Goal: Task Accomplishment & Management: Complete application form

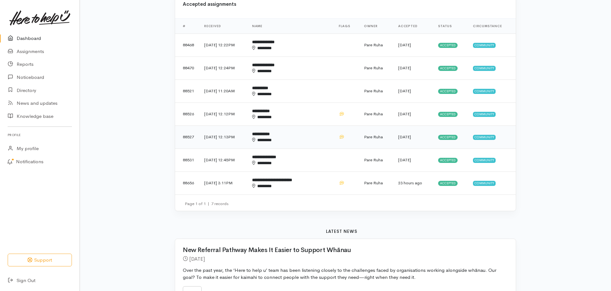
scroll to position [160, 0]
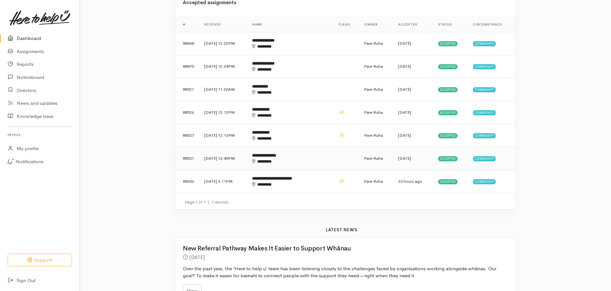
click at [444, 158] on span "Accepted" at bounding box center [448, 158] width 20 height 5
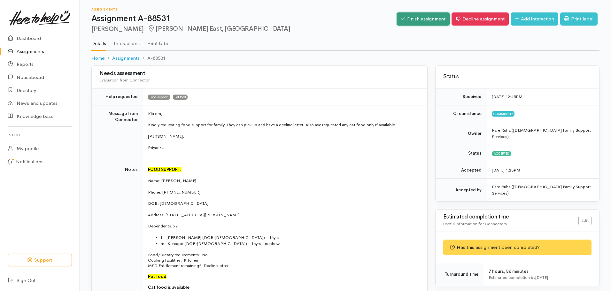
click at [429, 16] on link "Finish assignment" at bounding box center [423, 18] width 53 height 13
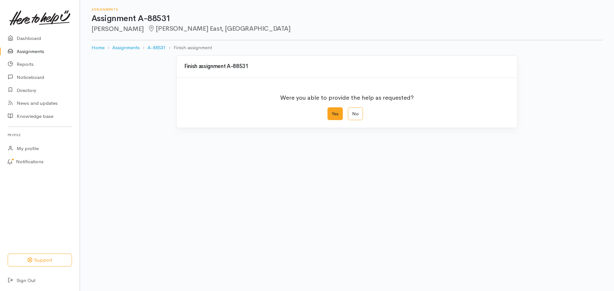
click at [332, 112] on label "Yes" at bounding box center [334, 113] width 15 height 13
click at [332, 112] on input "Yes" at bounding box center [329, 109] width 4 height 4
radio input "true"
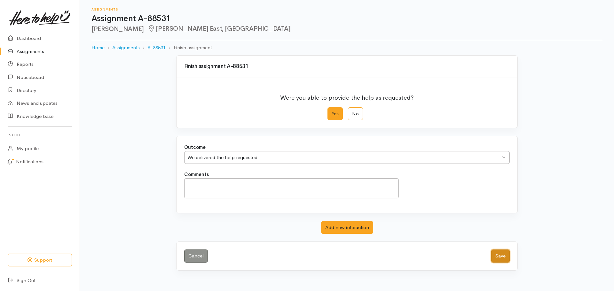
click at [499, 257] on button "Save" at bounding box center [500, 256] width 19 height 13
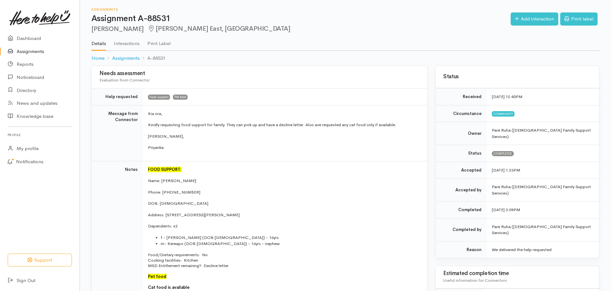
click at [27, 51] on link "Assignments" at bounding box center [40, 51] width 80 height 13
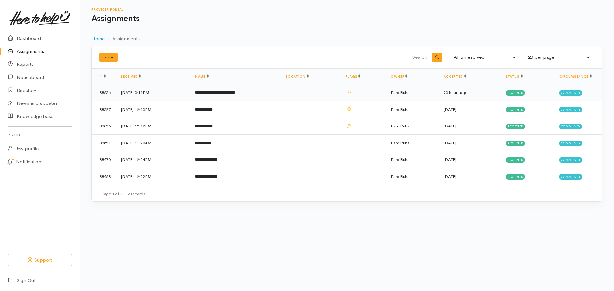
click at [519, 92] on span "Accepted" at bounding box center [515, 92] width 20 height 5
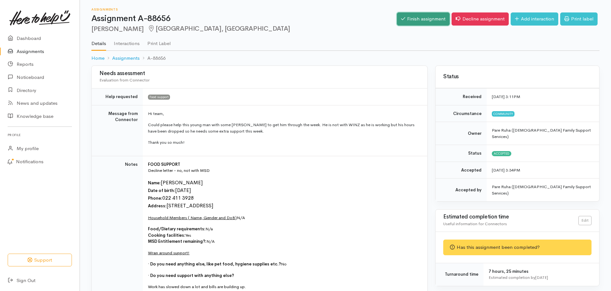
click at [417, 20] on link "Finish assignment" at bounding box center [423, 18] width 53 height 13
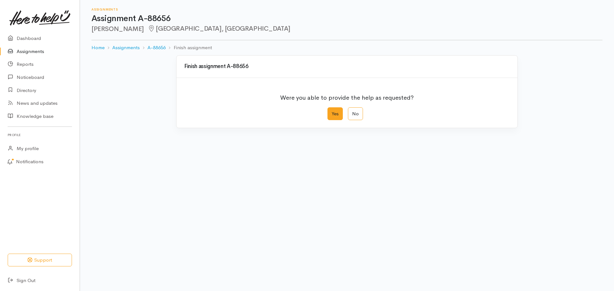
click at [338, 117] on label "Yes" at bounding box center [334, 113] width 15 height 13
click at [332, 112] on input "Yes" at bounding box center [329, 109] width 4 height 4
radio input "true"
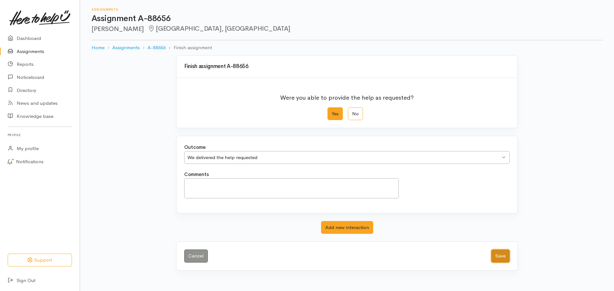
click at [504, 258] on button "Save" at bounding box center [500, 256] width 19 height 13
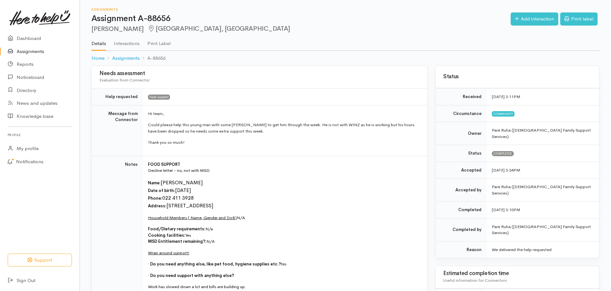
click at [34, 53] on link "Assignments" at bounding box center [40, 51] width 80 height 13
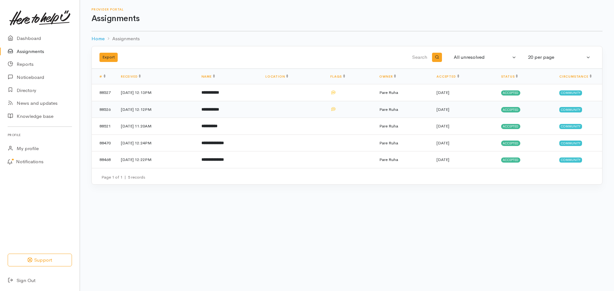
click at [516, 109] on span "Accepted" at bounding box center [511, 109] width 20 height 5
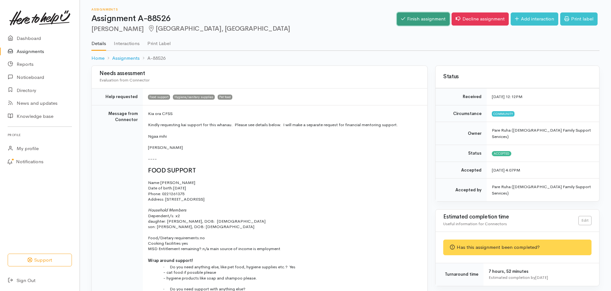
click at [419, 17] on link "Finish assignment" at bounding box center [423, 18] width 53 height 13
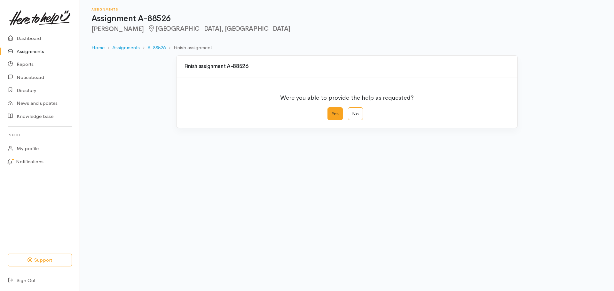
click at [342, 112] on label "Yes" at bounding box center [334, 113] width 15 height 13
click at [332, 112] on input "Yes" at bounding box center [329, 109] width 4 height 4
radio input "true"
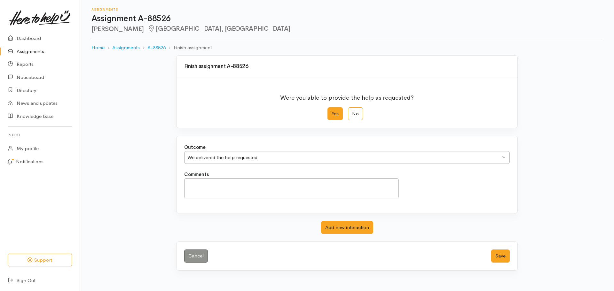
click at [334, 115] on label "Yes" at bounding box center [334, 113] width 15 height 13
click at [332, 112] on input "Yes" at bounding box center [329, 109] width 4 height 4
click at [497, 255] on button "Save" at bounding box center [500, 256] width 19 height 13
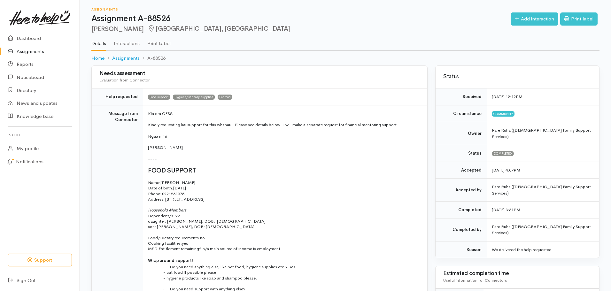
click at [31, 48] on link "Assignments" at bounding box center [40, 51] width 80 height 13
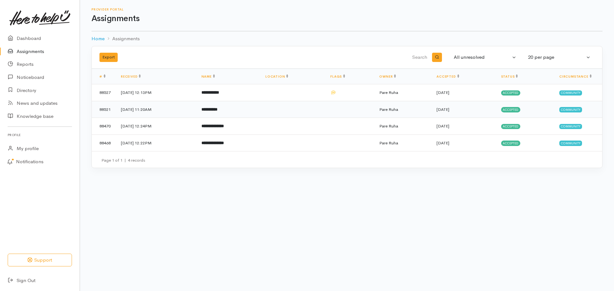
click at [512, 109] on span "Accepted" at bounding box center [511, 109] width 20 height 5
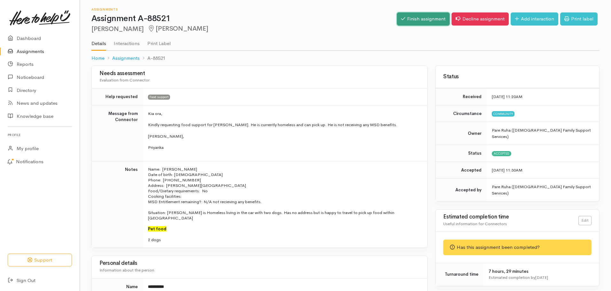
click at [416, 19] on link "Finish assignment" at bounding box center [423, 18] width 53 height 13
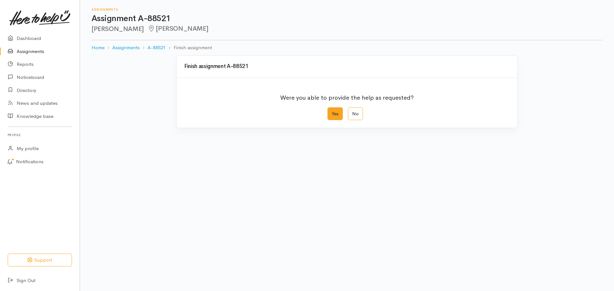
click at [337, 113] on label "Yes" at bounding box center [334, 113] width 15 height 13
click at [332, 112] on input "Yes" at bounding box center [329, 109] width 4 height 4
radio input "true"
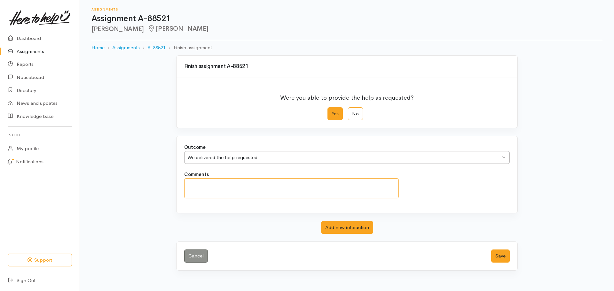
click at [206, 191] on textarea "Comments" at bounding box center [291, 188] width 215 height 20
type textarea "J"
type textarea "U"
paste textarea "f drop of I'm at a park in Melville and don't have gas"
click at [276, 183] on textarea "Jack e-texted to say he was f drop of I'm at a park in Melville and don't have …" at bounding box center [291, 188] width 215 height 20
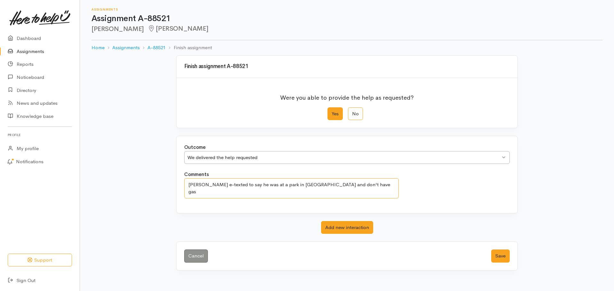
click at [310, 184] on textarea "Jack e-texted to say he was at a park in Melville and don't have gas" at bounding box center [291, 188] width 215 height 20
click at [346, 187] on textarea "Jack e-texted to say he was at a park in Melville and did not have gas" at bounding box center [291, 188] width 215 height 20
type textarea "Jack e-texted to say he was at a park in Melville and did not have gas to colle…"
click at [500, 257] on button "Save" at bounding box center [500, 256] width 19 height 13
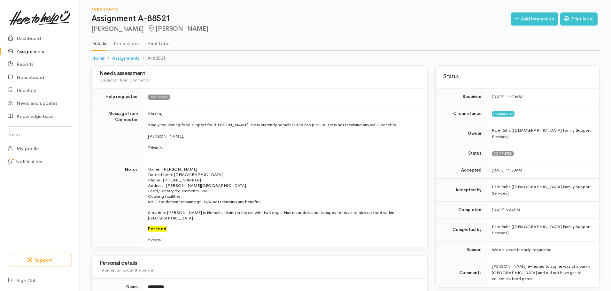
click at [31, 53] on link "Assignments" at bounding box center [40, 51] width 80 height 13
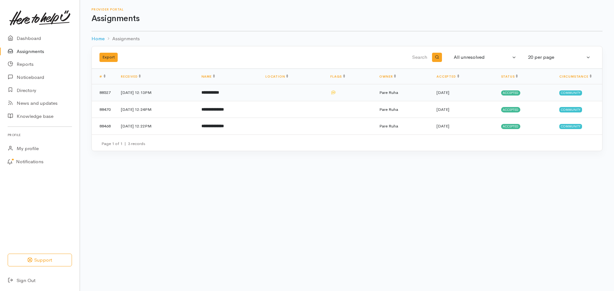
click at [517, 91] on span "Accepted" at bounding box center [511, 92] width 20 height 5
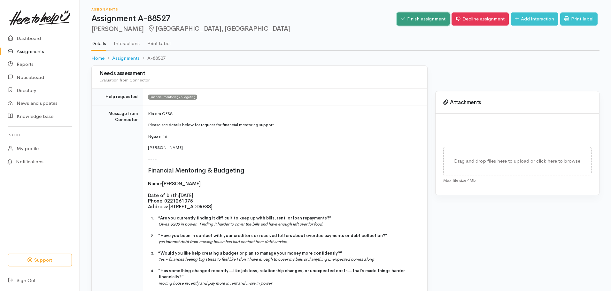
click at [433, 19] on link "Finish assignment" at bounding box center [423, 18] width 53 height 13
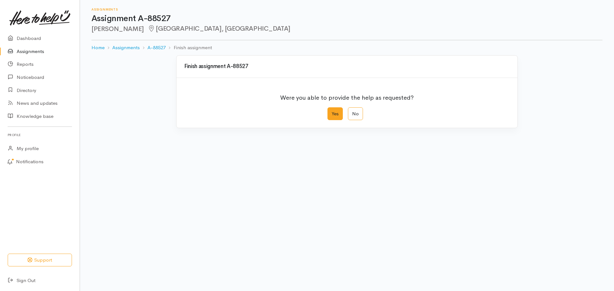
click at [334, 117] on label "Yes" at bounding box center [334, 113] width 15 height 13
click at [332, 112] on input "Yes" at bounding box center [329, 109] width 4 height 4
radio input "true"
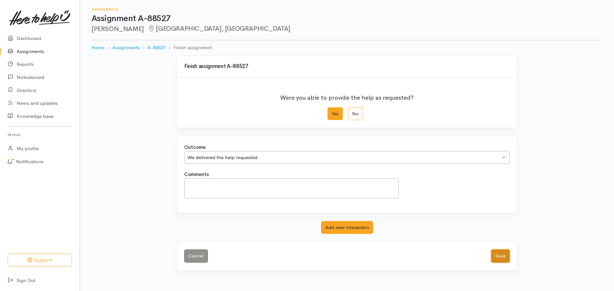
click at [503, 260] on button "Save" at bounding box center [500, 256] width 19 height 13
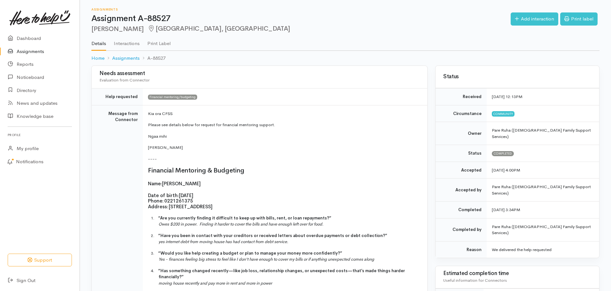
click at [38, 51] on link "Assignments" at bounding box center [40, 51] width 80 height 13
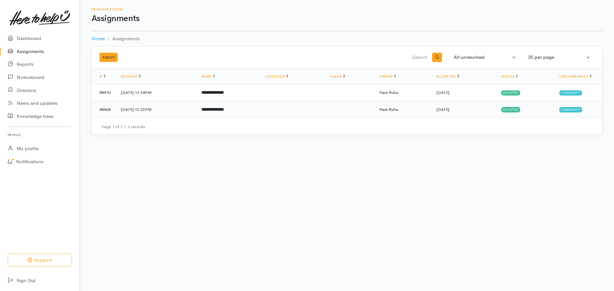
click at [220, 109] on b "**********" at bounding box center [212, 109] width 22 height 4
